Goal: Transaction & Acquisition: Purchase product/service

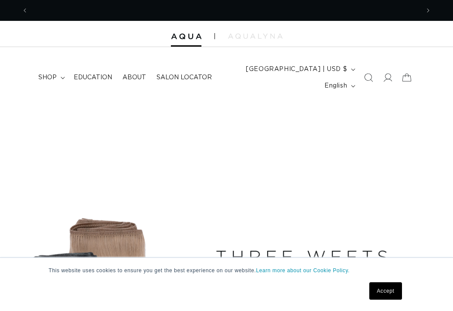
scroll to position [0, 407]
click at [44, 80] on span "shop" at bounding box center [47, 78] width 18 height 8
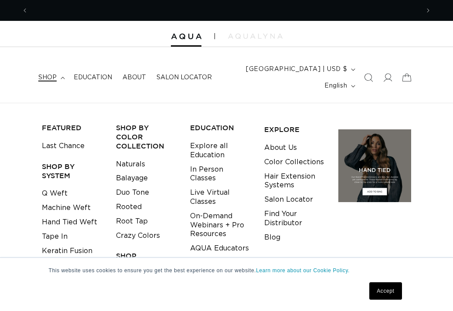
scroll to position [0, 814]
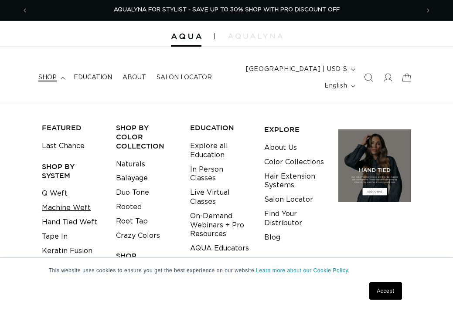
click at [67, 206] on link "Machine Weft" at bounding box center [66, 208] width 49 height 14
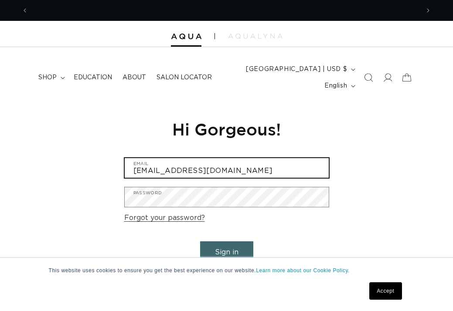
scroll to position [0, 407]
type input "Kelsswans_10@hotmail.com"
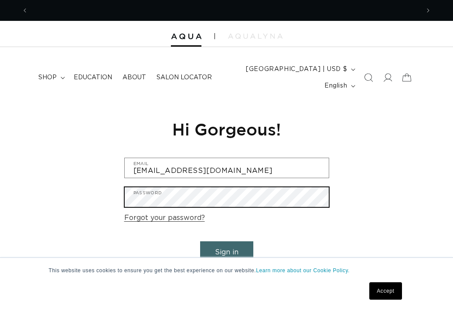
scroll to position [0, 0]
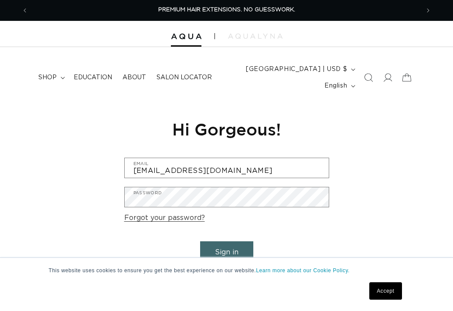
click at [228, 249] on button "Sign in" at bounding box center [226, 253] width 53 height 22
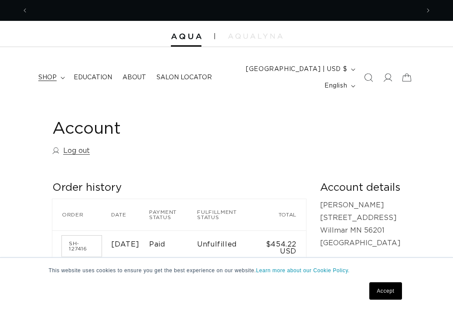
scroll to position [0, 407]
click at [53, 81] on span "shop" at bounding box center [47, 78] width 18 height 8
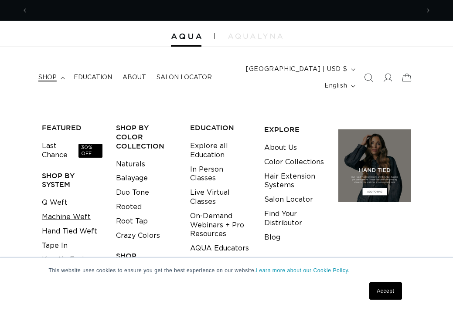
scroll to position [0, 814]
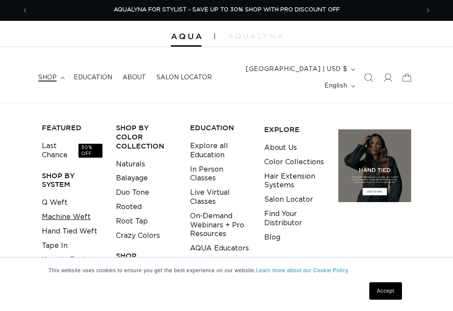
click at [89, 148] on span "30% OFF" at bounding box center [91, 151] width 24 height 14
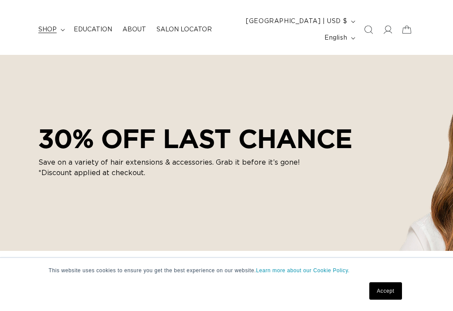
click at [55, 26] on span "shop" at bounding box center [47, 30] width 18 height 8
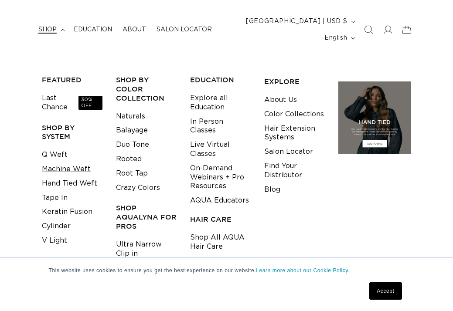
click at [70, 166] on link "Machine Weft" at bounding box center [66, 169] width 49 height 14
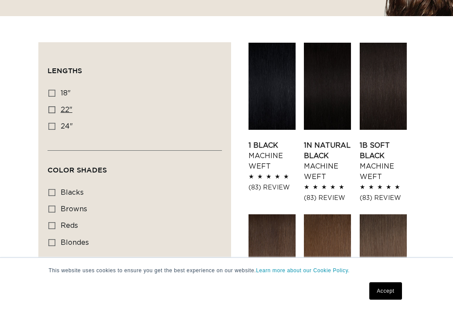
scroll to position [0, 407]
click at [54, 112] on icon at bounding box center [51, 109] width 7 height 7
click at [54, 112] on input "22" 22" (33 products)" at bounding box center [51, 109] width 7 height 7
checkbox input "true"
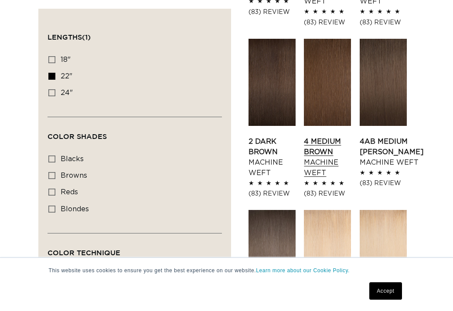
click at [329, 157] on link "4 Medium Brown Machine Weft" at bounding box center [327, 158] width 47 height 42
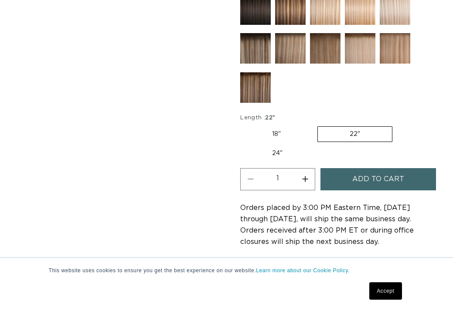
click at [363, 180] on span "Add to cart" at bounding box center [378, 179] width 52 height 22
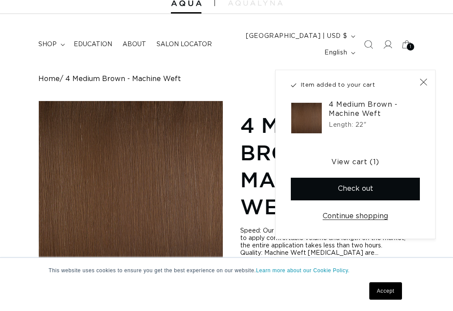
click at [390, 288] on link "Accept" at bounding box center [385, 291] width 32 height 17
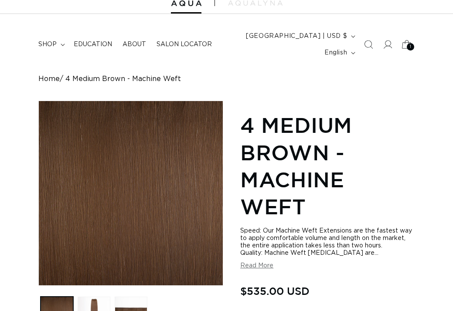
scroll to position [0, 407]
click at [409, 47] on div "1 1 item" at bounding box center [410, 46] width 7 height 7
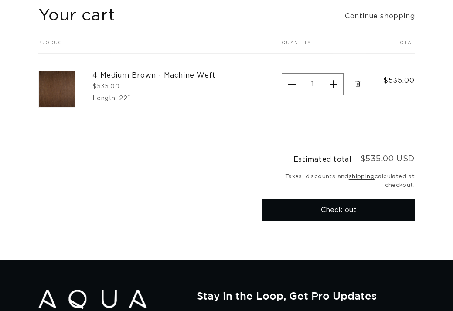
scroll to position [0, 407]
click at [345, 206] on button "Check out" at bounding box center [338, 210] width 153 height 22
click at [265, 236] on shop-pay-wallet-button at bounding box center [263, 232] width 3 height 7
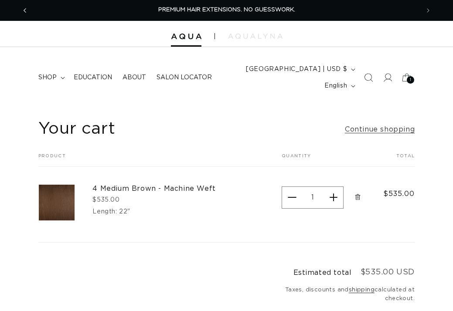
click at [24, 9] on icon "Previous announcement" at bounding box center [25, 11] width 3 height 10
click at [24, 14] on icon "Previous announcement" at bounding box center [25, 11] width 3 height 10
click at [24, 10] on icon "Previous announcement" at bounding box center [25, 10] width 3 height 4
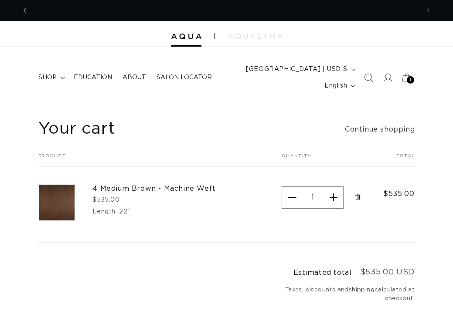
scroll to position [0, 0]
click at [24, 9] on icon "Previous announcement" at bounding box center [25, 11] width 3 height 10
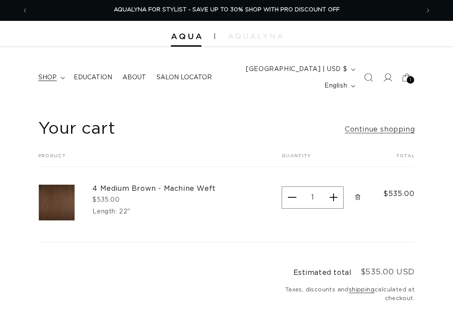
click at [51, 74] on span "shop" at bounding box center [47, 78] width 18 height 8
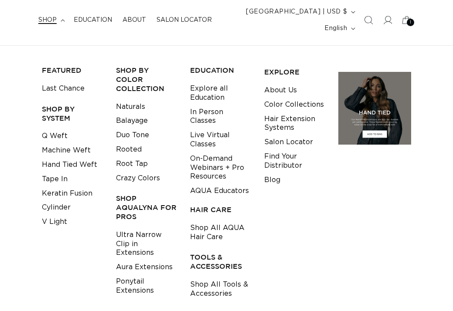
scroll to position [62, 0]
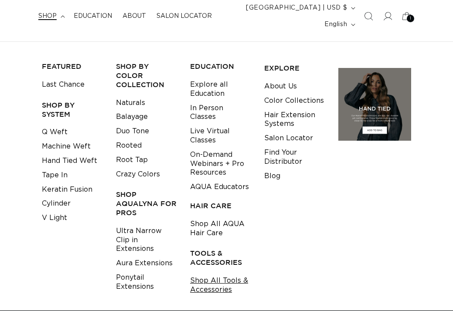
click at [217, 280] on link "Shop All Tools & Accessories" at bounding box center [220, 286] width 61 height 24
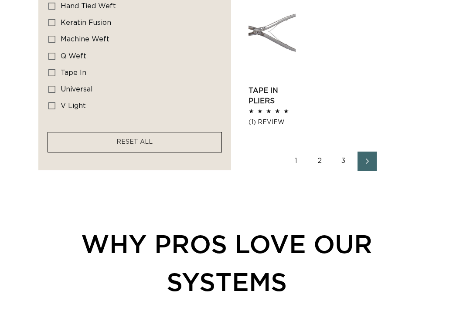
scroll to position [1149, 0]
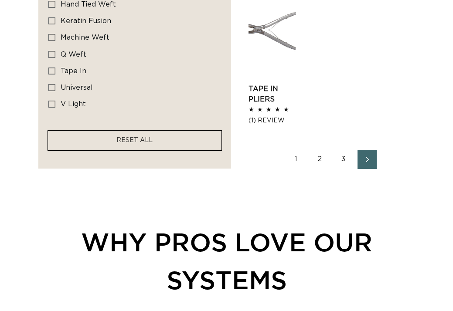
click at [371, 159] on icon "Next page" at bounding box center [367, 160] width 11 height 6
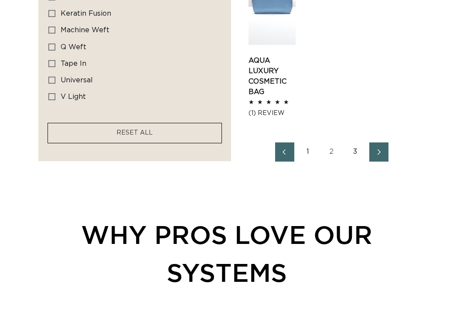
scroll to position [0, 407]
click at [381, 153] on icon "Next page" at bounding box center [379, 152] width 11 height 6
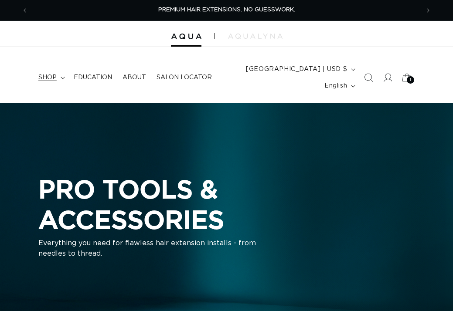
click at [48, 74] on span "shop" at bounding box center [47, 78] width 18 height 8
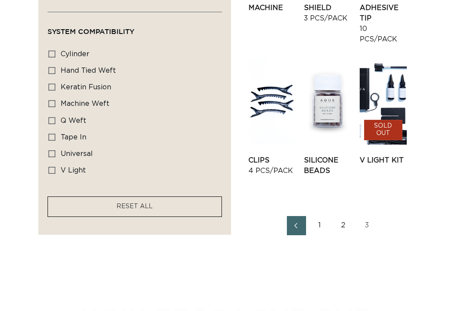
scroll to position [0, 407]
click at [345, 236] on link "2" at bounding box center [343, 225] width 19 height 19
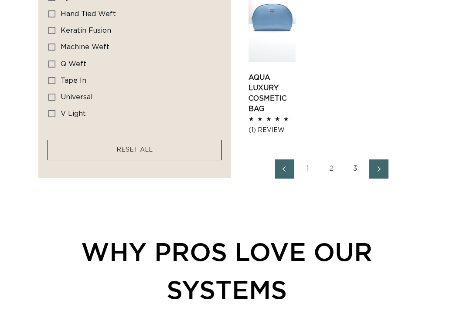
scroll to position [1239, 0]
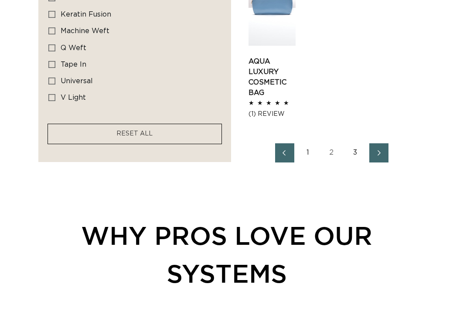
click at [309, 152] on link "1" at bounding box center [308, 153] width 19 height 19
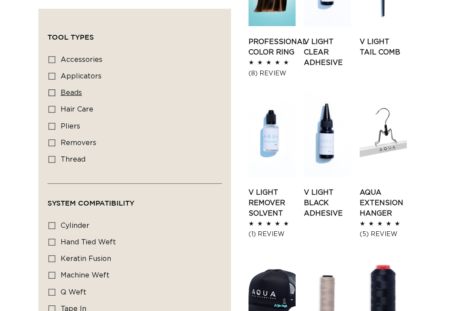
click at [53, 92] on icon at bounding box center [51, 92] width 7 height 7
click at [53, 92] on input "beads beads (2 products)" at bounding box center [51, 92] width 7 height 7
checkbox input "true"
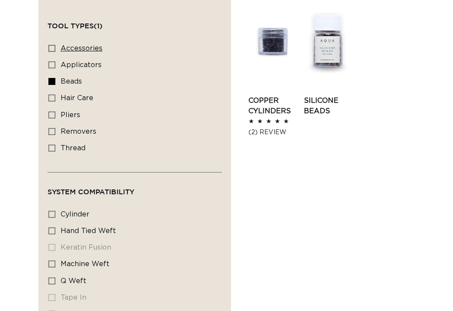
click at [51, 48] on icon at bounding box center [51, 48] width 7 height 7
click at [51, 48] on input "accessories accessories (9 products)" at bounding box center [51, 48] width 7 height 7
checkbox input "true"
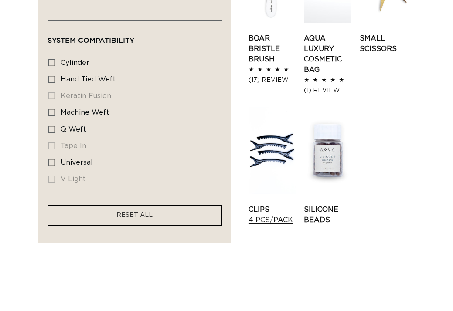
click at [276, 221] on link "Clips 4 pcs/pack" at bounding box center [272, 215] width 47 height 21
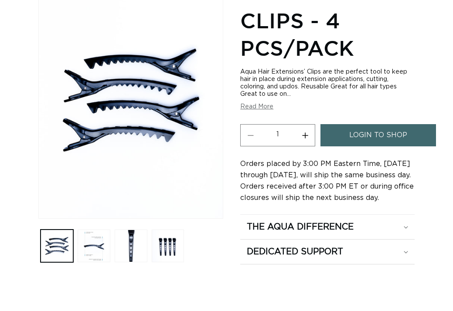
click at [305, 137] on button "Increase quantity for Clips - 4 pcs/pack" at bounding box center [305, 135] width 20 height 22
type input "2"
click at [370, 130] on span "login to shop" at bounding box center [378, 135] width 58 height 22
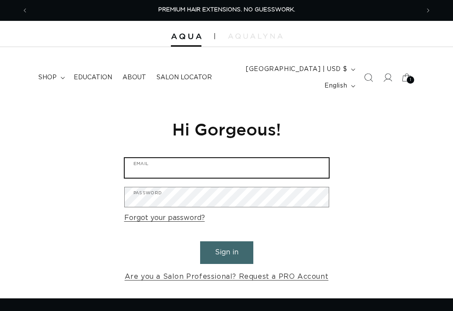
type input "[EMAIL_ADDRESS][DOMAIN_NAME]"
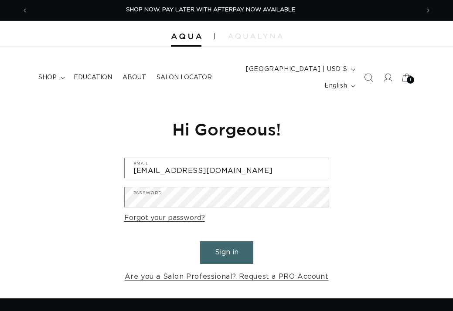
click at [211, 255] on button "Sign in" at bounding box center [226, 253] width 53 height 22
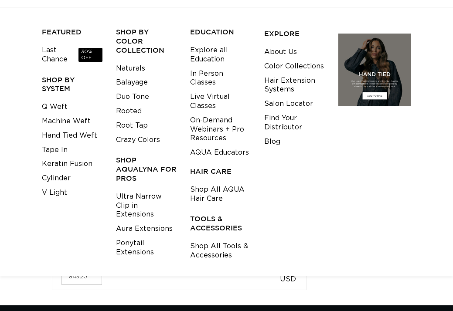
scroll to position [0, 814]
click at [211, 239] on link "Shop All Tools & Accessories" at bounding box center [220, 251] width 61 height 24
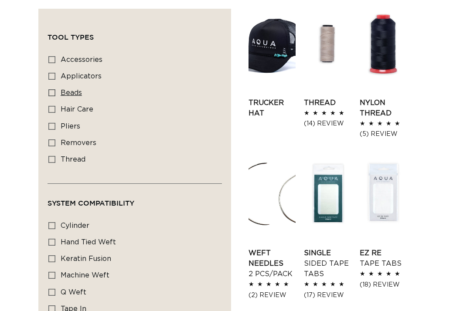
click at [52, 93] on icon at bounding box center [51, 92] width 7 height 7
click at [52, 93] on input "beads beads (2 products)" at bounding box center [51, 92] width 7 height 7
checkbox input "true"
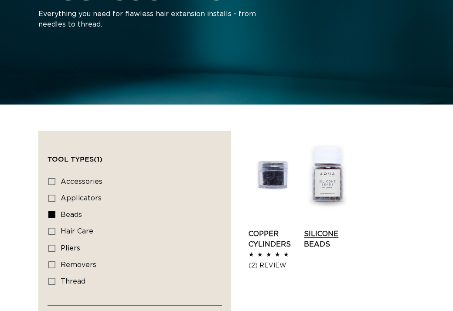
scroll to position [0, 814]
click at [335, 229] on link "Silicone Beads" at bounding box center [327, 239] width 47 height 21
click at [52, 182] on icon at bounding box center [51, 181] width 7 height 7
click at [52, 182] on input "accessories accessories (9 products)" at bounding box center [51, 181] width 7 height 7
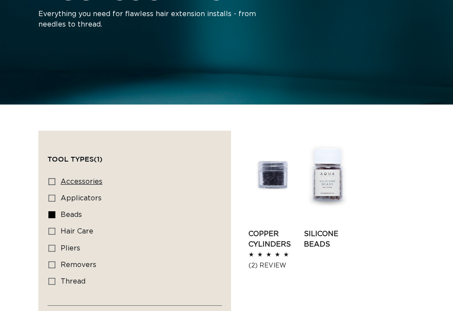
checkbox input "true"
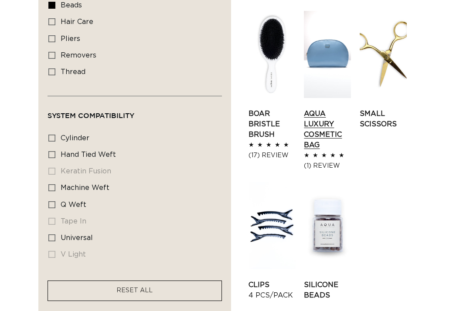
scroll to position [673, 0]
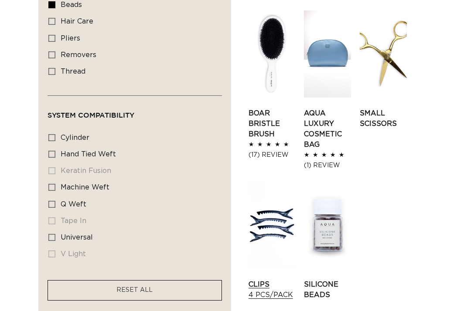
click at [258, 280] on link "Clips 4 pcs/pack" at bounding box center [272, 290] width 47 height 21
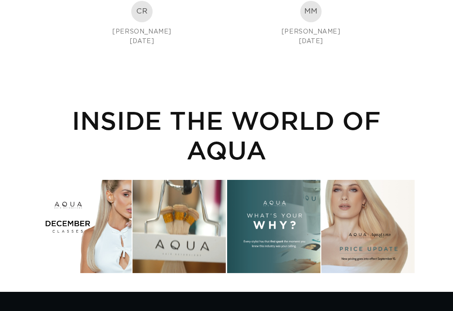
scroll to position [0, 0]
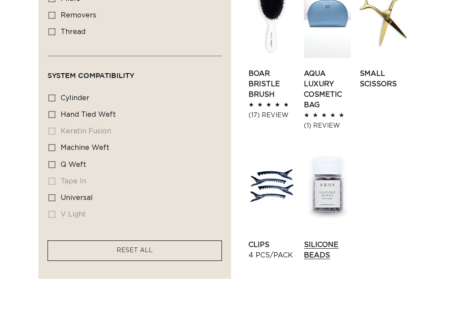
click at [328, 240] on link "Silicone Beads" at bounding box center [327, 250] width 47 height 21
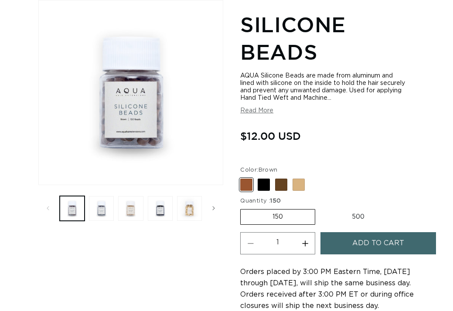
scroll to position [0, 407]
click at [356, 210] on label "500 Variant sold out or unavailable" at bounding box center [358, 217] width 76 height 15
click at [320, 208] on input "500 Variant sold out or unavailable" at bounding box center [320, 208] width 0 height 0
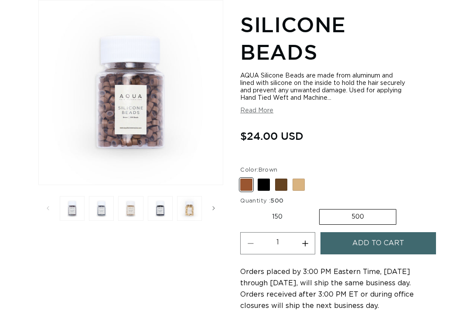
scroll to position [0, 407]
click at [279, 175] on fieldset "Color: Brown Brown Variant sold out or unavailable Black Variant sold out or un…" at bounding box center [327, 179] width 174 height 26
click at [282, 179] on span at bounding box center [281, 185] width 12 height 12
click at [243, 177] on input "Dark Brown Variant sold out or unavailable" at bounding box center [243, 177] width 0 height 0
radio input "true"
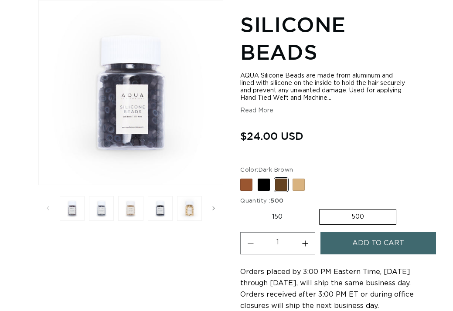
scroll to position [0, 814]
click at [297, 179] on span at bounding box center [299, 185] width 12 height 12
click at [243, 177] on input "Blonde Variant sold out or unavailable" at bounding box center [243, 177] width 0 height 0
radio input "true"
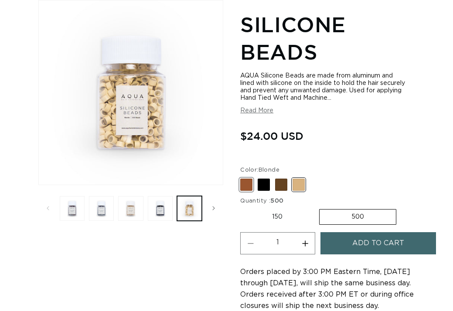
click at [245, 179] on span at bounding box center [246, 185] width 12 height 12
click at [243, 177] on input "Brown Variant sold out or unavailable" at bounding box center [243, 177] width 0 height 0
radio input "true"
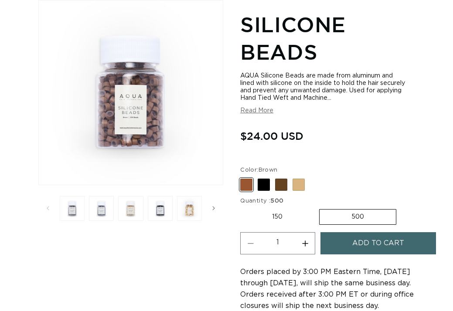
scroll to position [0, 814]
click at [192, 214] on button "Load image 5 in gallery view" at bounding box center [189, 208] width 25 height 25
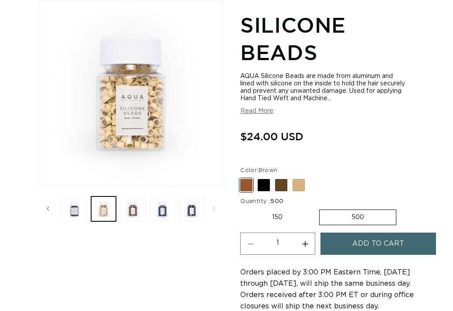
scroll to position [0, 407]
click at [281, 210] on label "150 Variant sold out or unavailable" at bounding box center [277, 217] width 74 height 15
click at [243, 208] on input "150 Variant sold out or unavailable" at bounding box center [243, 208] width 0 height 0
radio input "true"
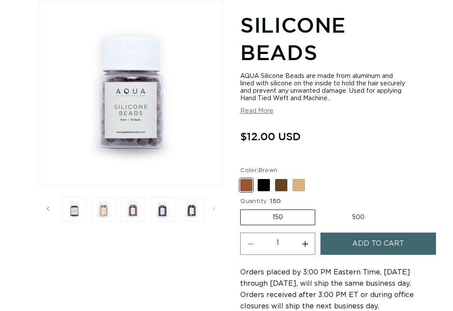
scroll to position [0, 814]
click at [106, 207] on button "Load image 5 in gallery view" at bounding box center [103, 209] width 25 height 25
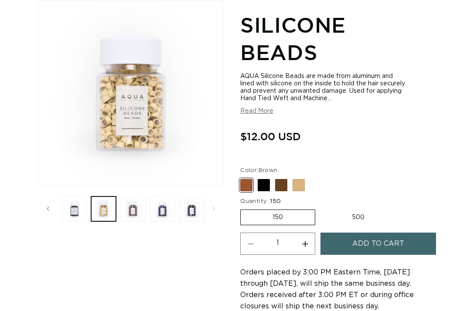
scroll to position [0, 0]
click at [362, 233] on span "Add to cart" at bounding box center [378, 244] width 52 height 22
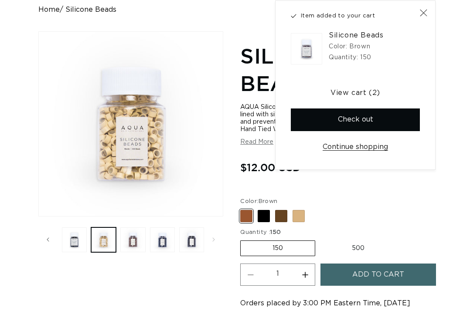
scroll to position [0, 814]
click at [137, 238] on button "Load image 6 in gallery view" at bounding box center [132, 240] width 25 height 25
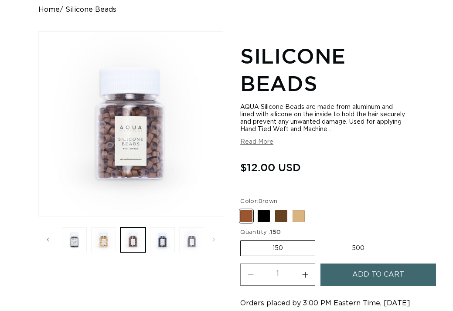
click at [191, 235] on button "Load image 8 in gallery view" at bounding box center [191, 240] width 25 height 25
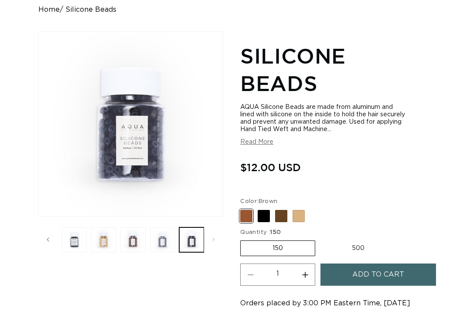
click at [155, 240] on button "Load image 7 in gallery view" at bounding box center [162, 240] width 25 height 25
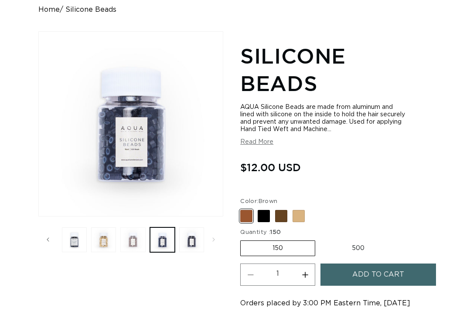
scroll to position [0, 0]
click at [133, 241] on button "Load image 6 in gallery view" at bounding box center [132, 240] width 25 height 25
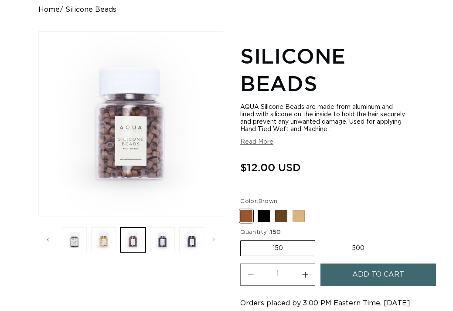
scroll to position [0, 407]
click at [403, 264] on span "Add to cart" at bounding box center [378, 275] width 52 height 22
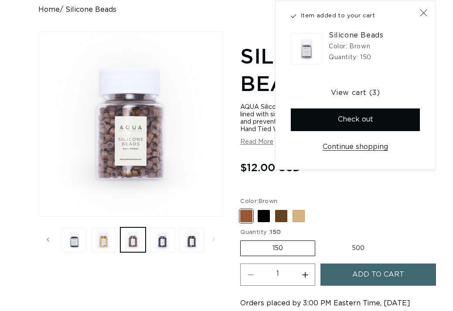
scroll to position [0, 814]
click at [428, 14] on button "Close" at bounding box center [423, 12] width 19 height 19
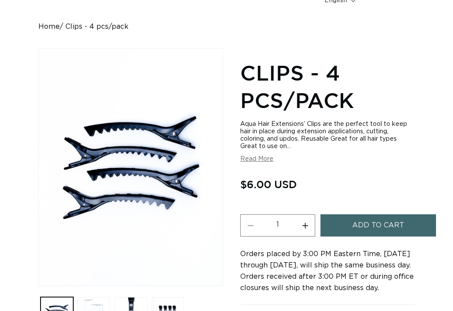
click at [306, 222] on button "Increase quantity for Clips - 4 pcs/pack" at bounding box center [305, 226] width 20 height 22
click at [374, 220] on span "Add to cart" at bounding box center [378, 226] width 52 height 22
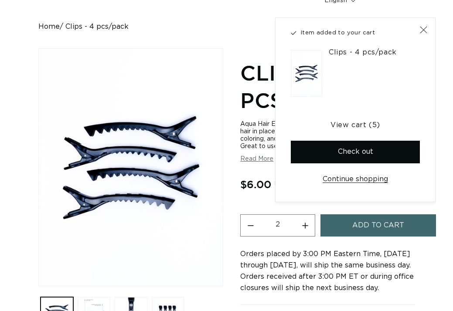
type input "1"
click at [426, 29] on icon "Close" at bounding box center [424, 30] width 8 height 8
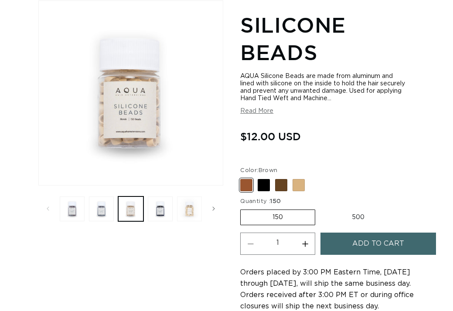
click at [190, 212] on button "Load image 5 in gallery view" at bounding box center [189, 209] width 25 height 25
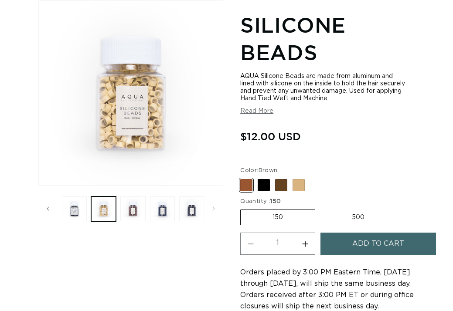
click at [366, 233] on span "Add to cart" at bounding box center [378, 244] width 52 height 22
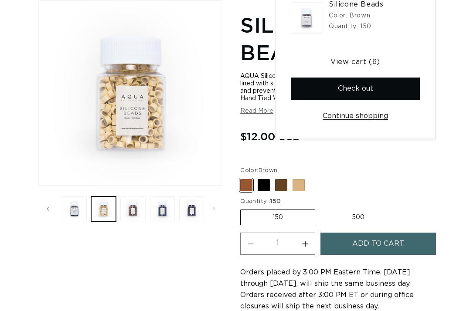
scroll to position [103, 0]
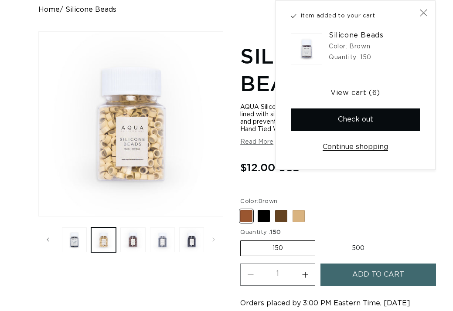
click at [157, 239] on button "Load image 7 in gallery view" at bounding box center [162, 240] width 25 height 25
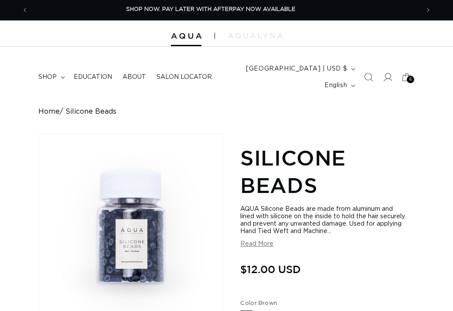
scroll to position [1, 0]
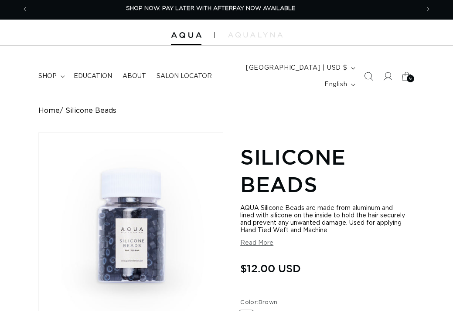
click at [412, 81] on span "6" at bounding box center [411, 78] width 3 height 7
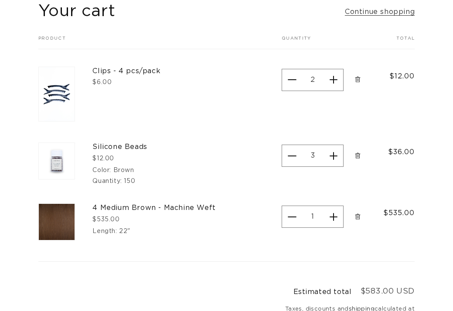
click at [289, 154] on button "Decrease quantity for Silicone Beads" at bounding box center [292, 156] width 20 height 22
type input "2"
click at [291, 155] on button "Decrease quantity for Silicone Beads" at bounding box center [292, 156] width 20 height 22
type input "1"
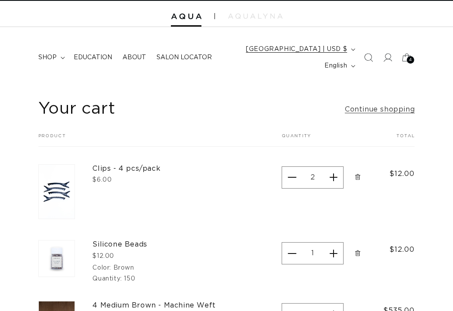
scroll to position [0, 814]
click at [371, 61] on icon "Search" at bounding box center [368, 57] width 9 height 9
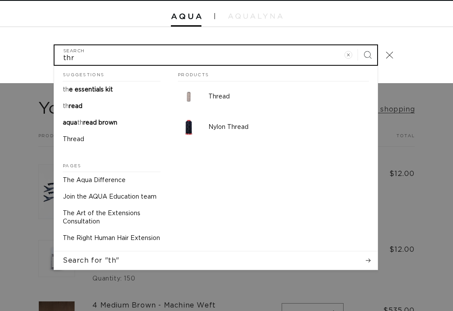
scroll to position [0, 0]
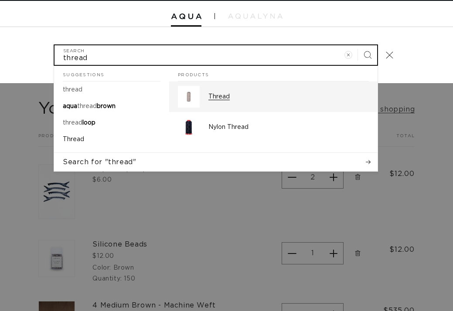
type input "thread"
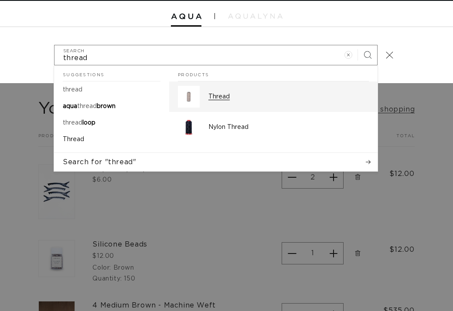
click at [267, 99] on p "Thread" at bounding box center [289, 97] width 161 height 8
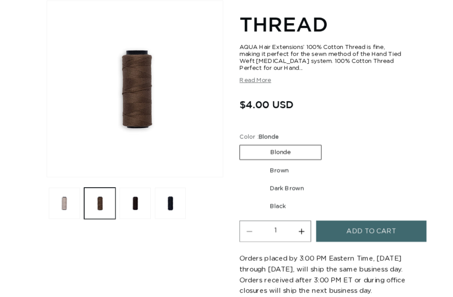
scroll to position [0, 814]
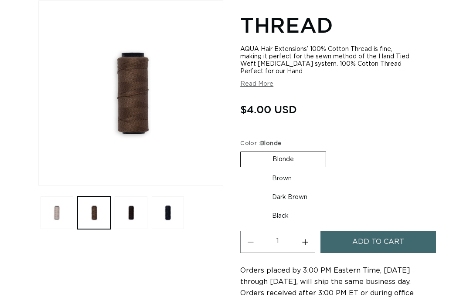
click at [355, 231] on div "Add to cart" at bounding box center [379, 244] width 116 height 27
click at [359, 231] on span "Add to cart" at bounding box center [378, 242] width 52 height 22
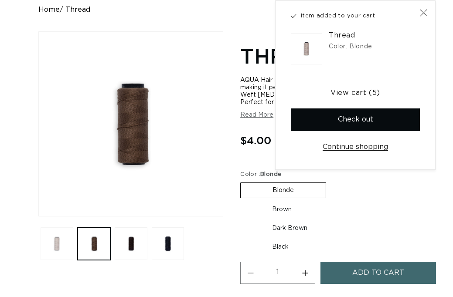
click at [55, 246] on button "Load image 1 in gallery view" at bounding box center [57, 244] width 33 height 33
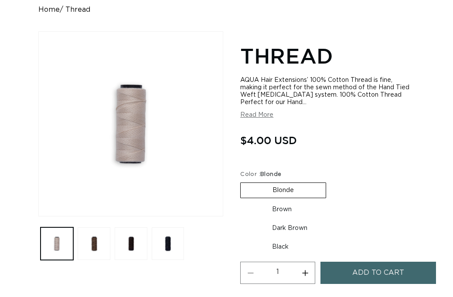
scroll to position [0, 0]
click at [390, 262] on span "Add to cart" at bounding box center [378, 273] width 52 height 22
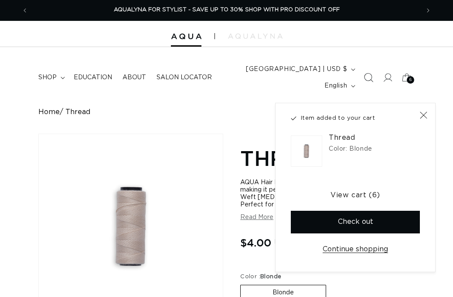
click at [370, 79] on icon "Search" at bounding box center [368, 77] width 9 height 9
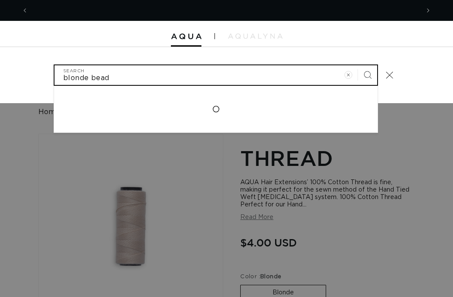
scroll to position [0, 814]
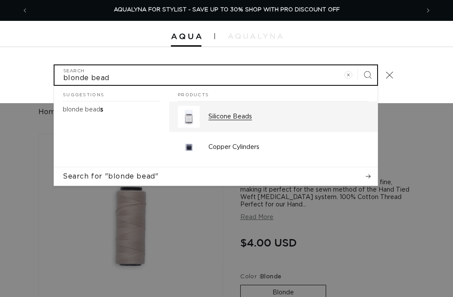
type input "blonde bead"
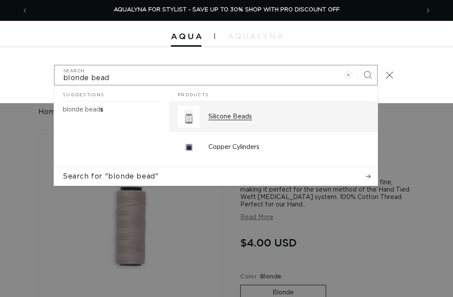
click at [232, 120] on p "Silicone Beads" at bounding box center [289, 117] width 161 height 8
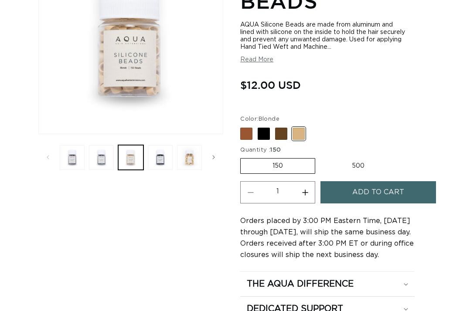
scroll to position [0, 407]
click at [357, 181] on span "Add to cart" at bounding box center [378, 192] width 52 height 22
